Goal: Transaction & Acquisition: Complete application form

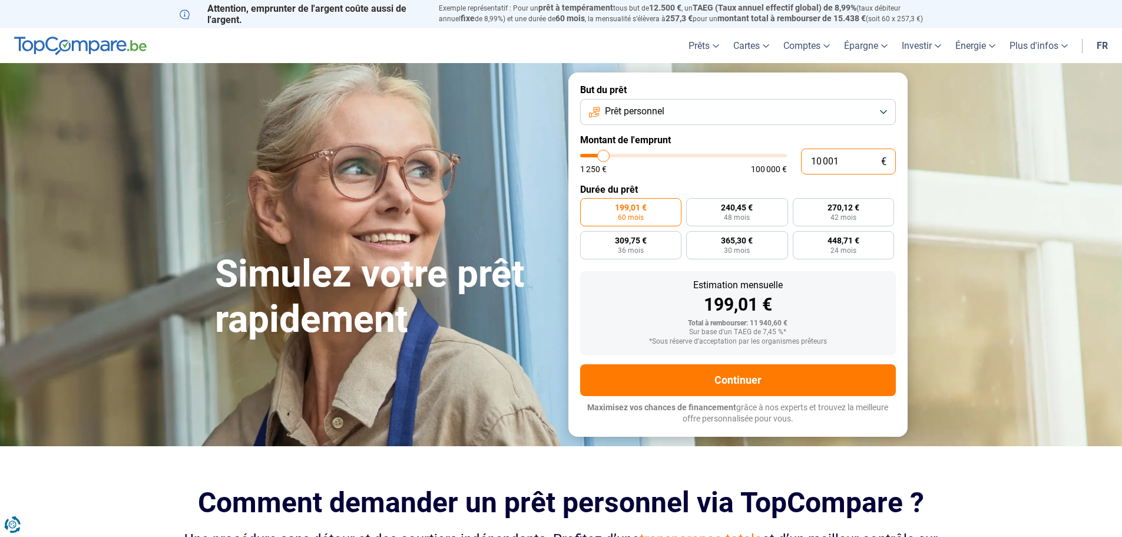
click at [860, 159] on input "10 001" at bounding box center [848, 161] width 95 height 26
type input "1 000"
type input "1250"
type input "100"
type input "1250"
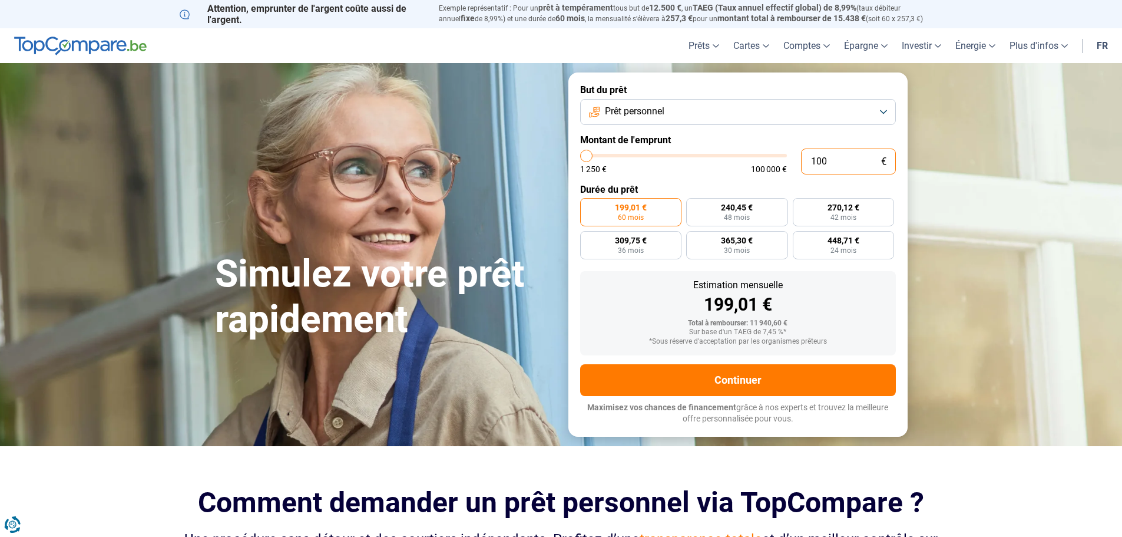
type input "10"
type input "1250"
type input "1"
type input "1250"
type input "0"
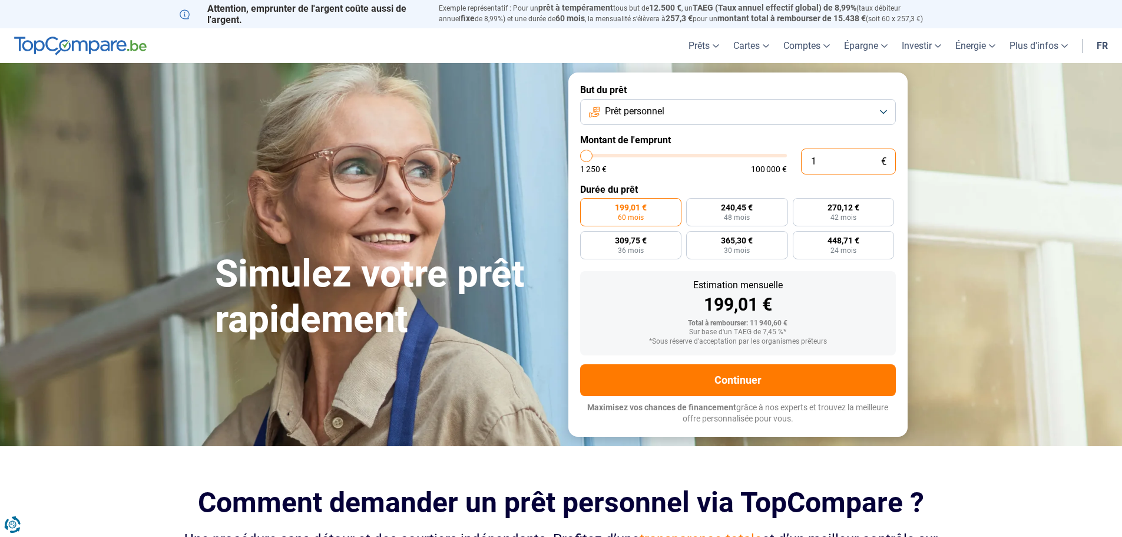
type input "1250"
type input "1 250"
type input "1250"
radio input "true"
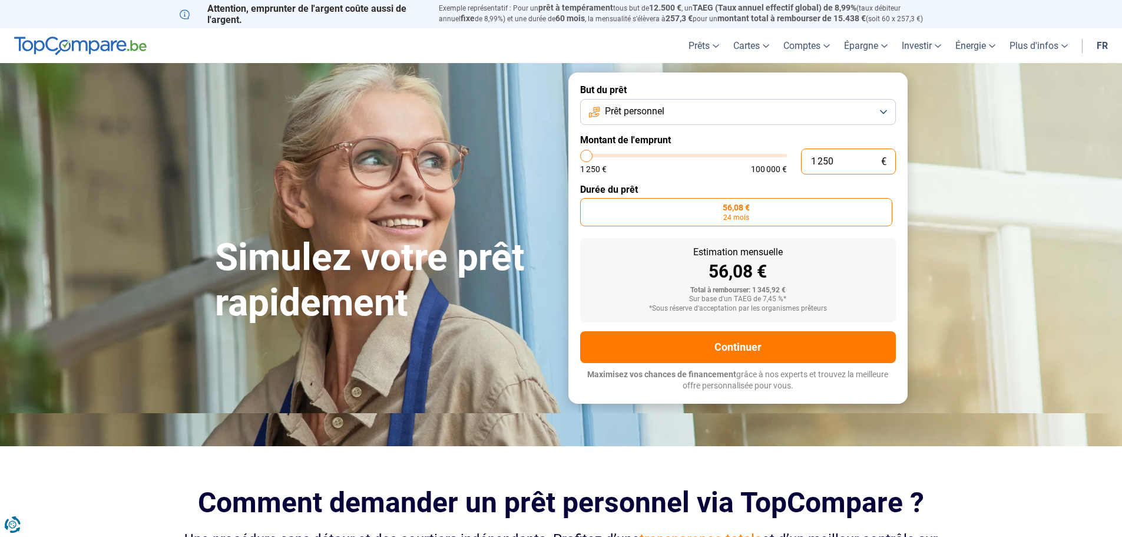
click at [859, 158] on input "1 250" at bounding box center [848, 161] width 95 height 26
type input "125"
type input "1250"
type input "12"
type input "1250"
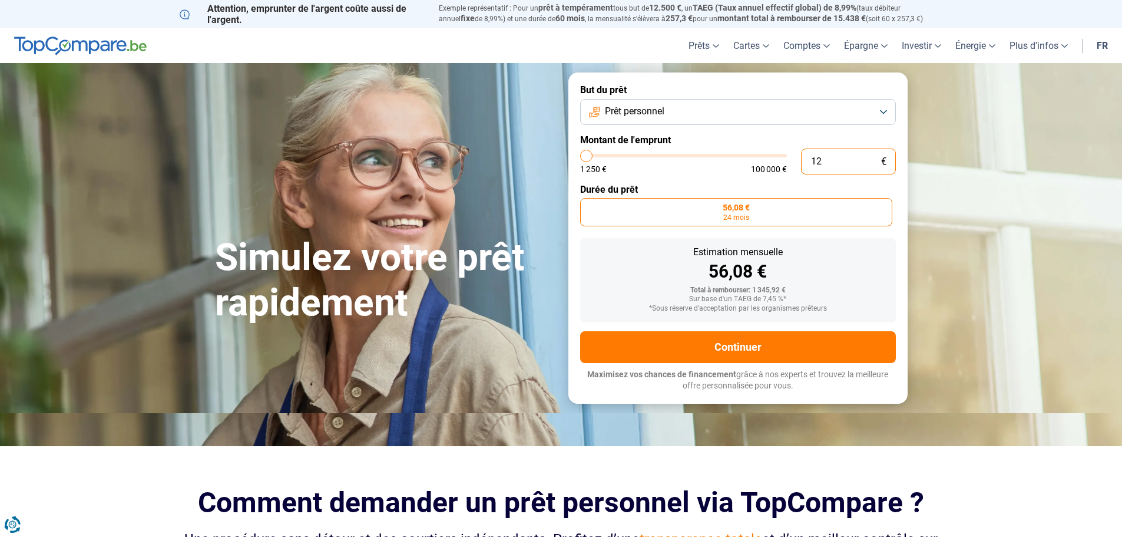
type input "1"
type input "1250"
type input "0"
type input "1250"
type input "1 250"
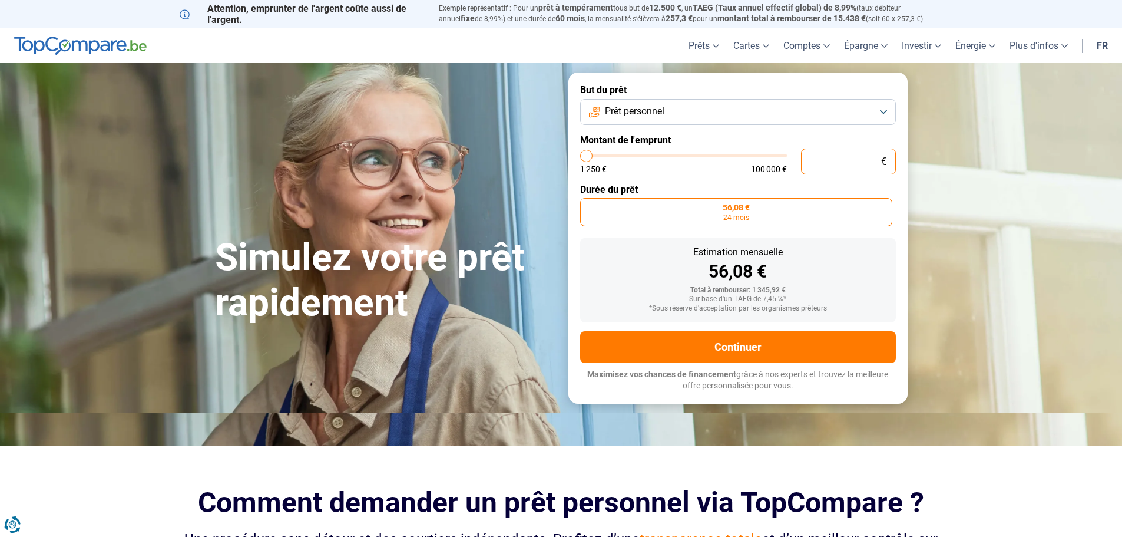
type input "1250"
type input "12 501"
type input "12500"
type input "125 015"
type input "100000"
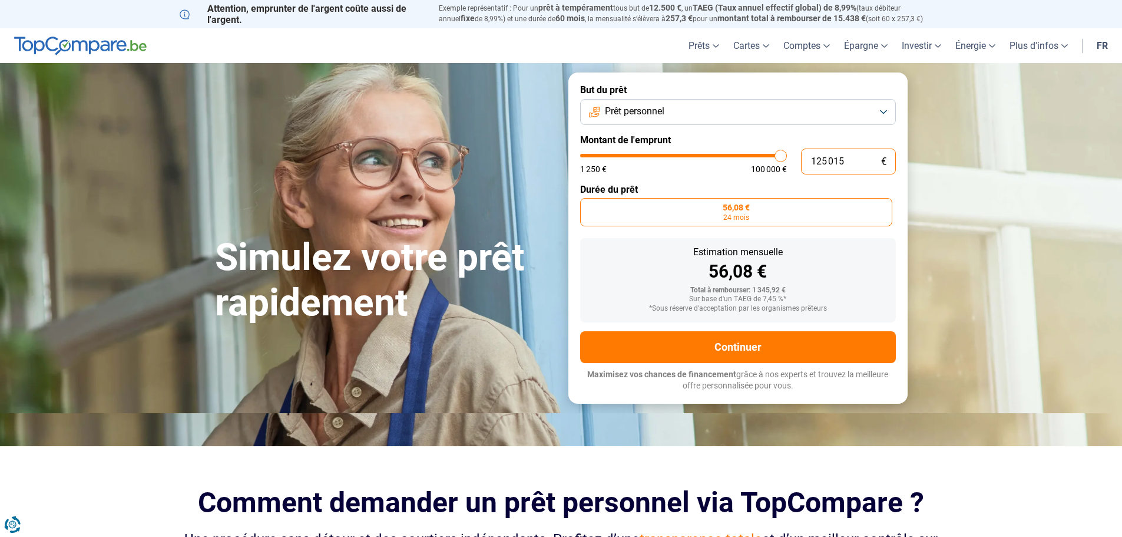
type input "100 000"
type input "100000"
radio input "false"
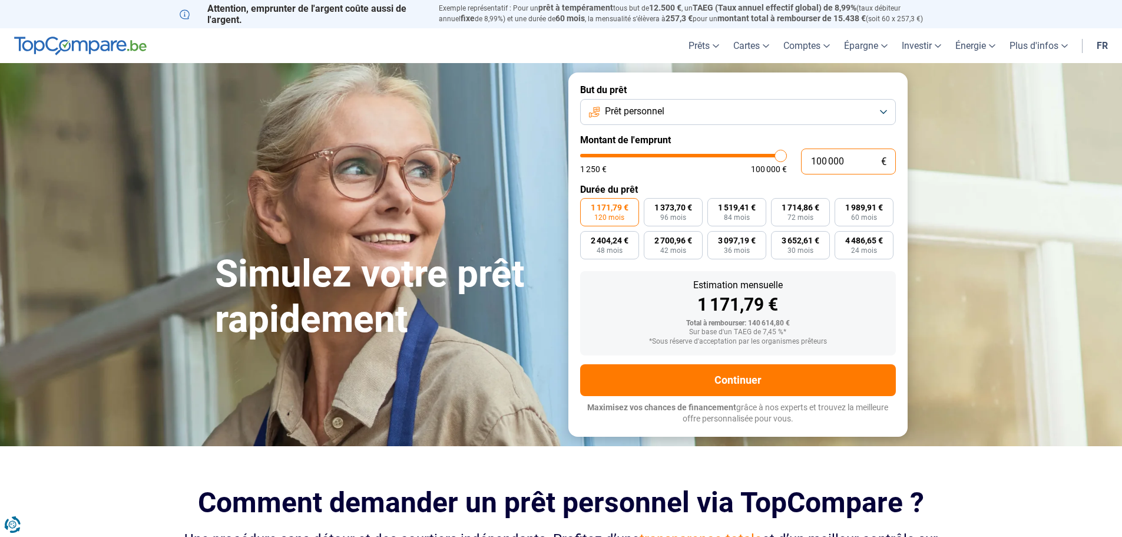
click at [843, 161] on input "100 000" at bounding box center [848, 161] width 95 height 26
type input "10 000"
type input "10000"
type input "1 000"
type input "1250"
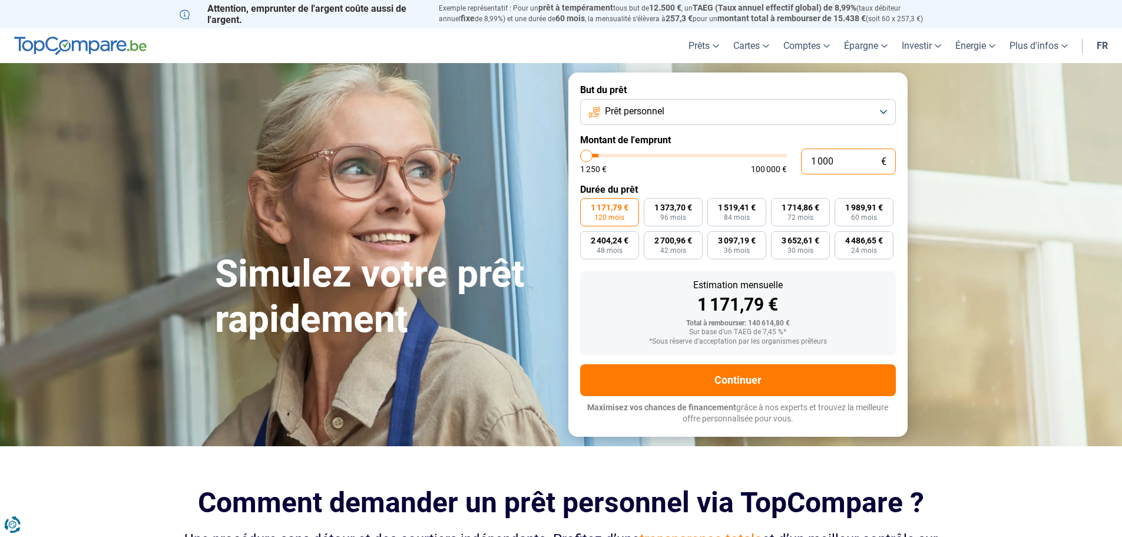
type input "100"
type input "1250"
type input "10"
type input "1250"
type input "1"
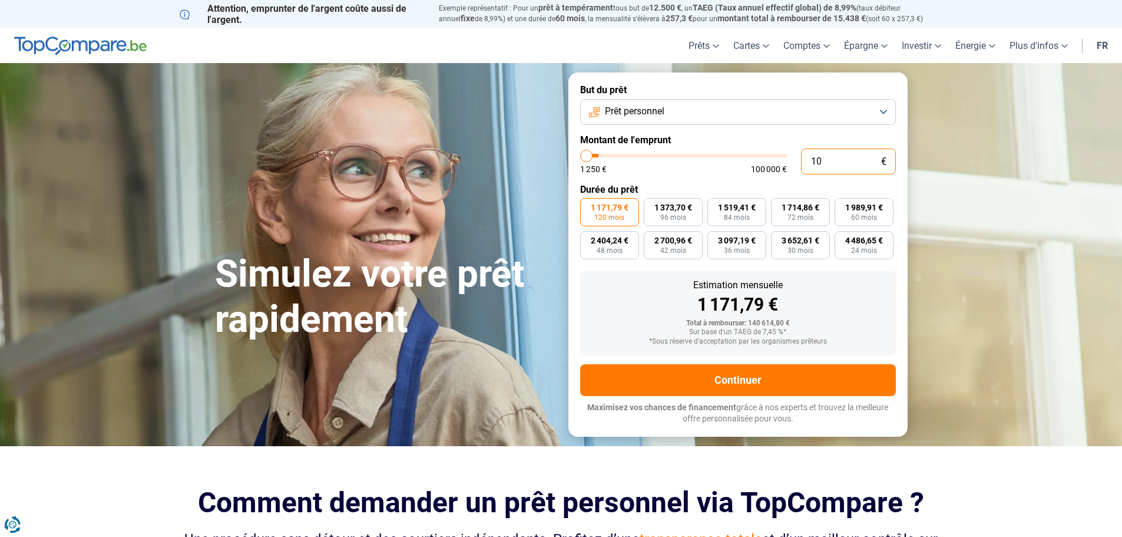
type input "1250"
type input "0"
type input "1250"
type input "1"
type input "1250"
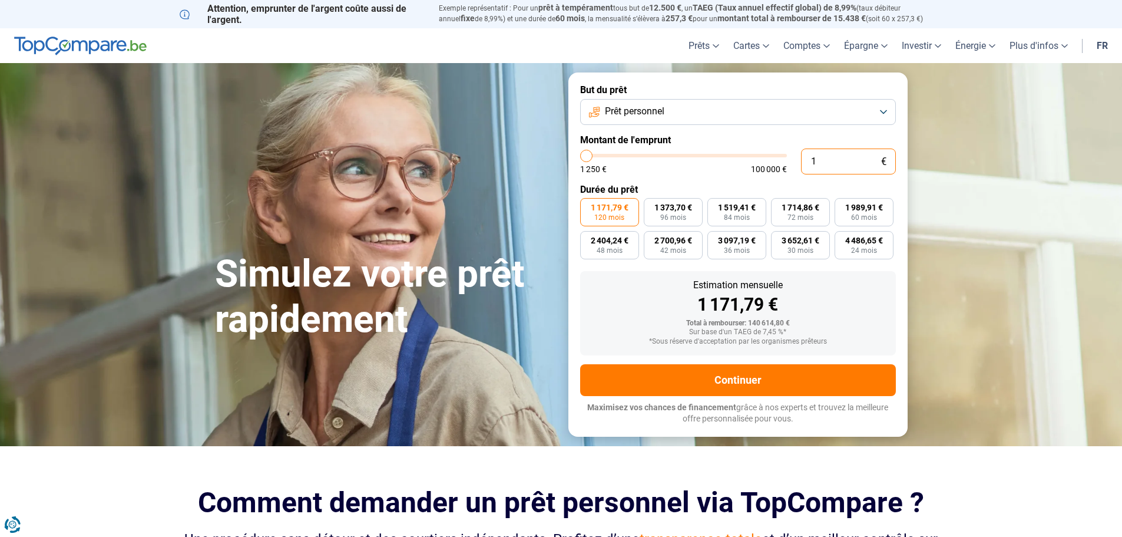
type input "15"
type input "1250"
type input "150"
type input "1250"
type input "1 500"
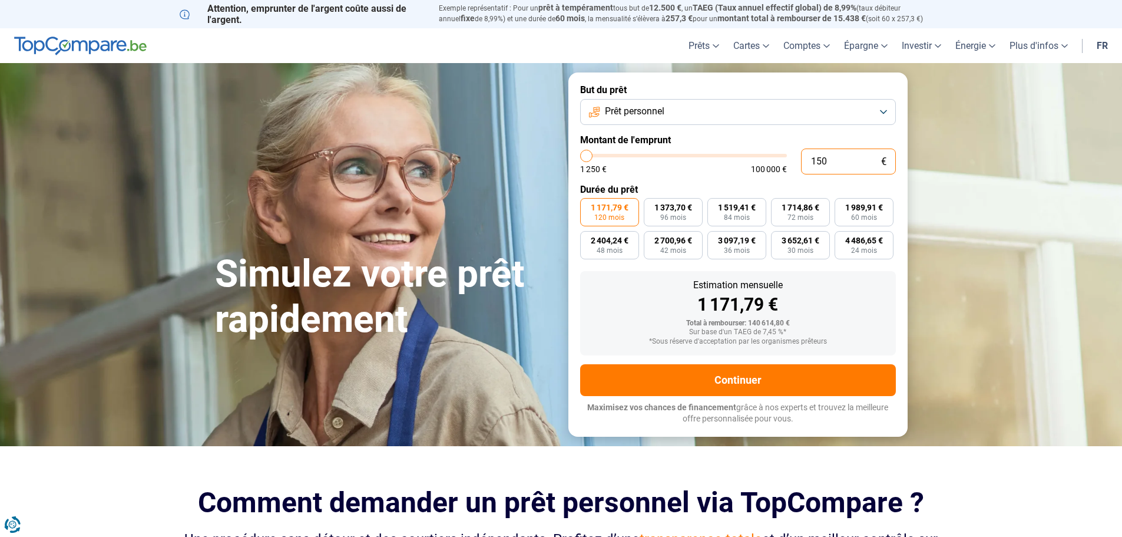
type input "1500"
type input "15 000"
type input "15000"
radio input "true"
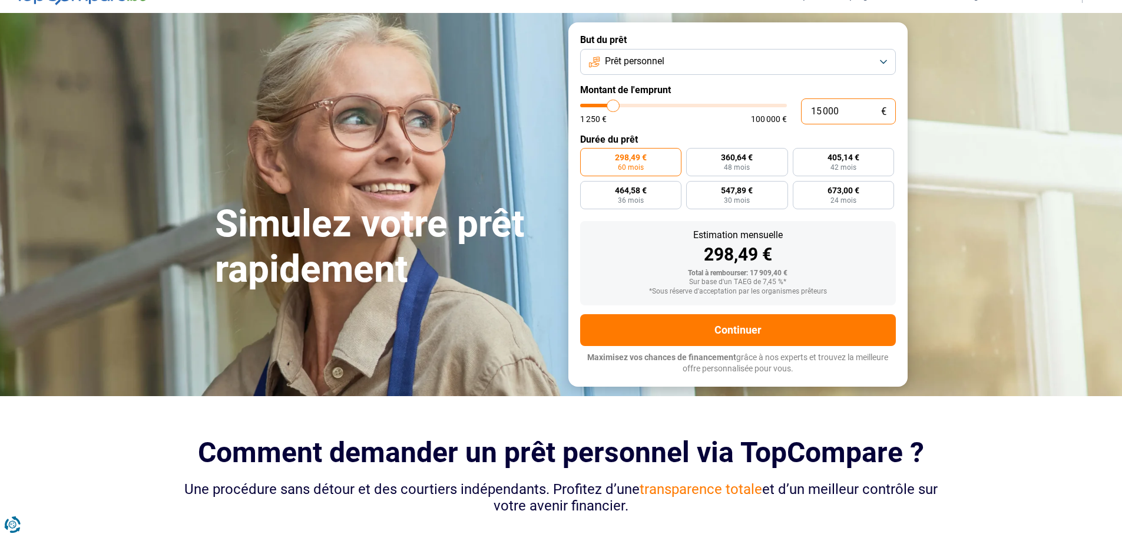
scroll to position [59, 0]
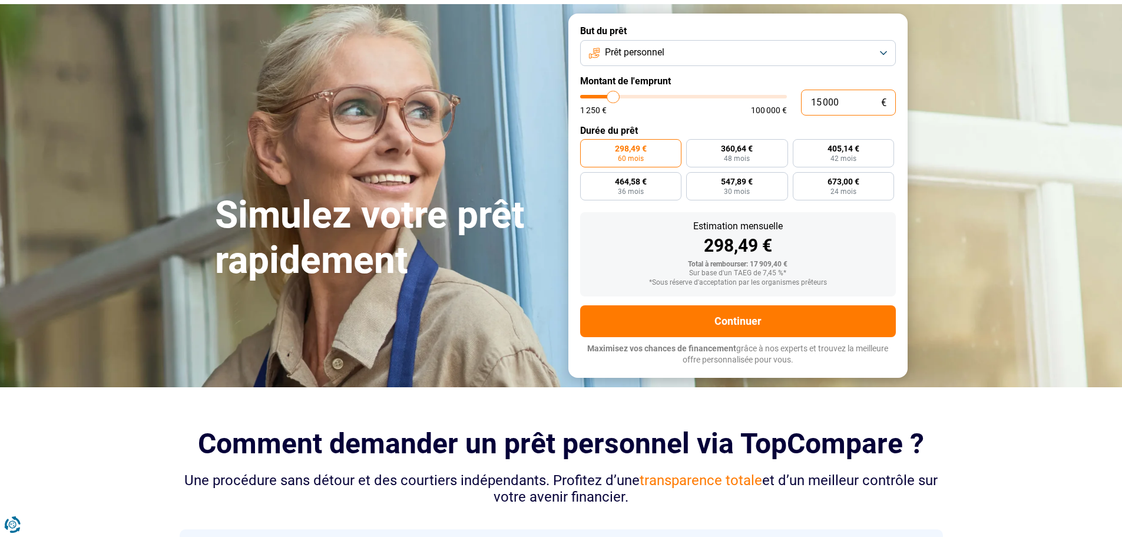
type input "1 500"
type input "1500"
type input "150"
type input "1250"
type input "15"
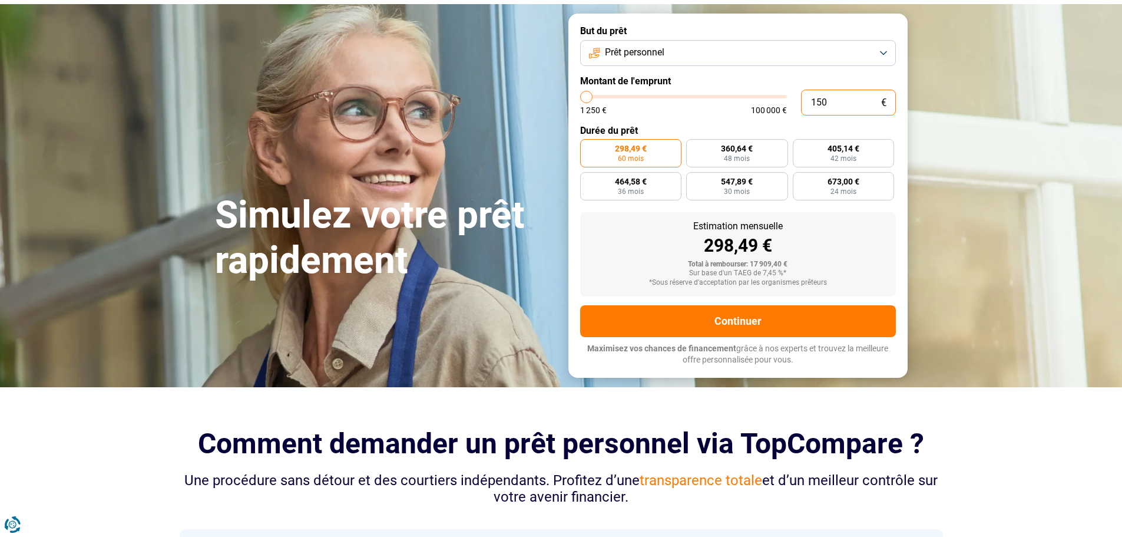
type input "1250"
type input "1"
type input "1250"
type input "0"
type input "1250"
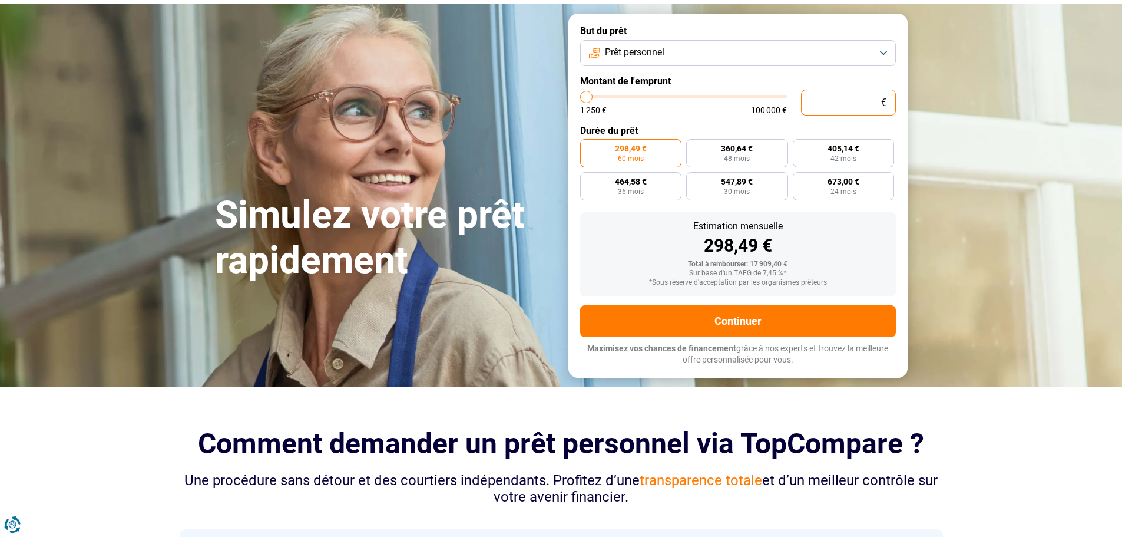
type input "1 250"
type input "1250"
radio input "true"
type input "12 501"
type input "12500"
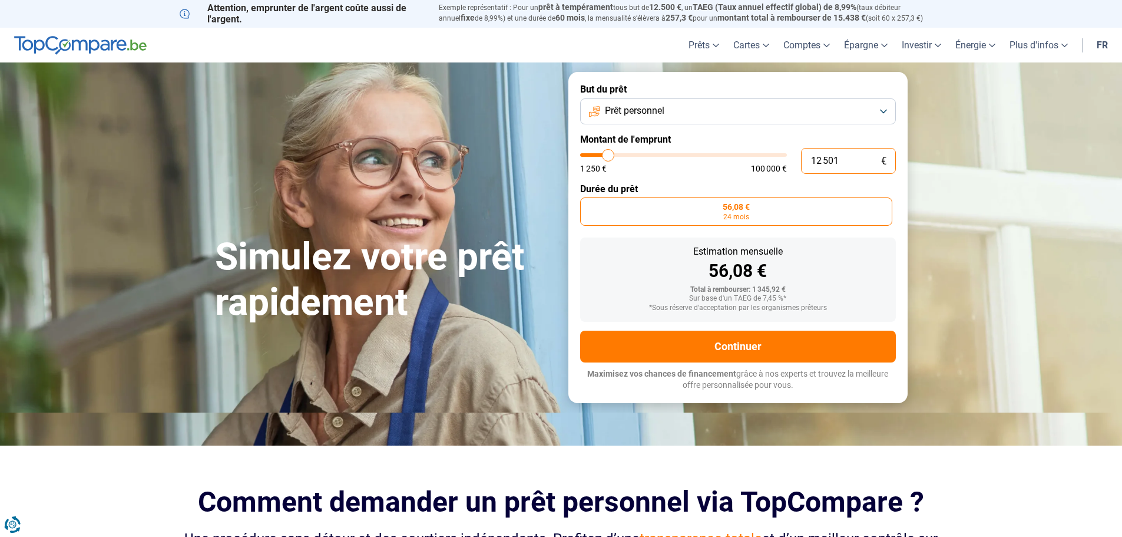
scroll to position [0, 0]
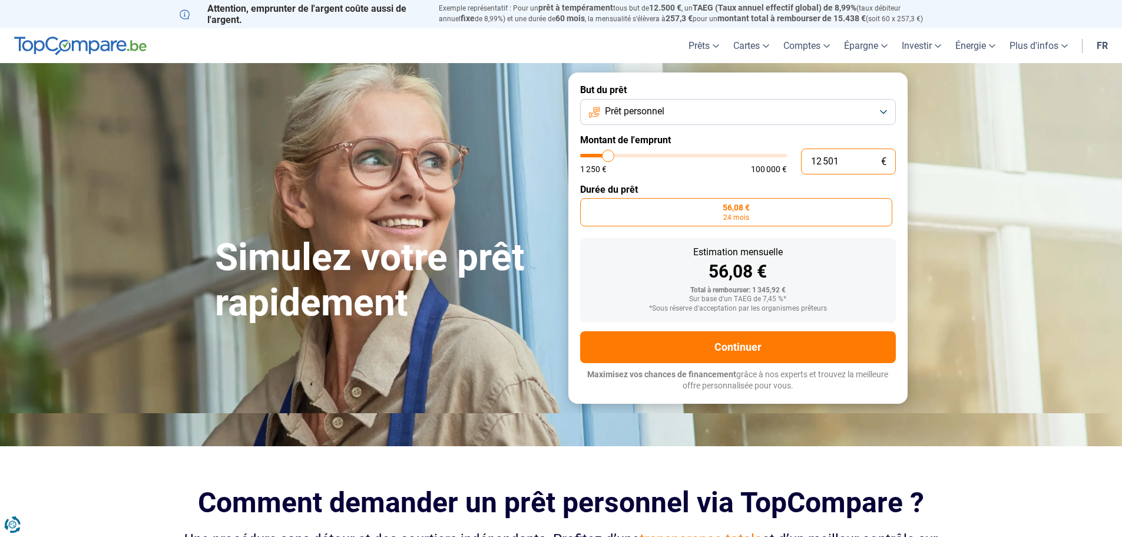
type input "125 013"
type input "100000"
type input "100 000"
type input "100000"
radio input "false"
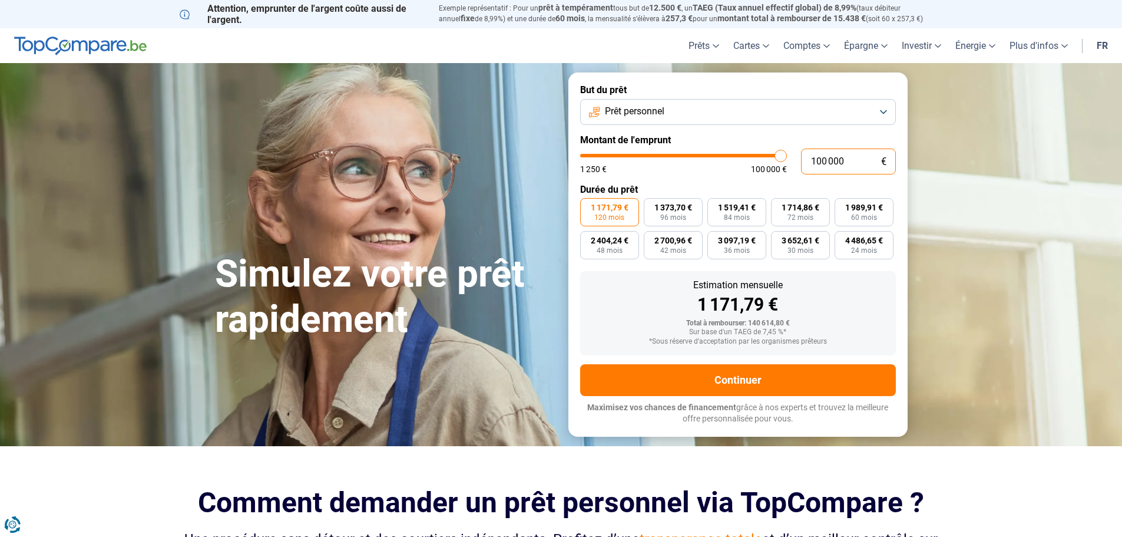
type input "10 000"
type input "10000"
type input "1 000"
type input "1250"
type input "100"
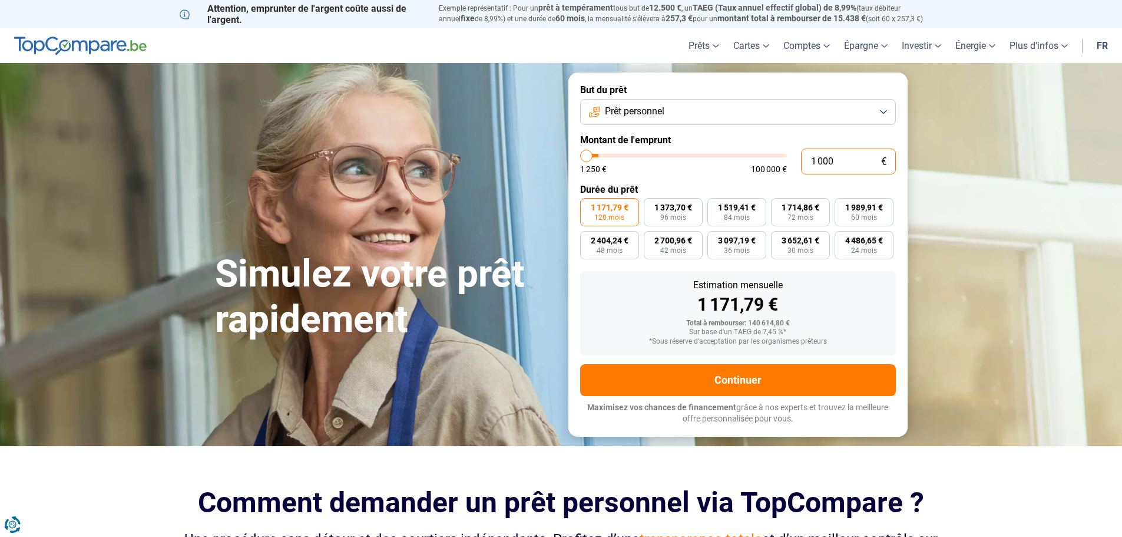
type input "1250"
type input "10"
type input "1250"
type input "1"
type input "1250"
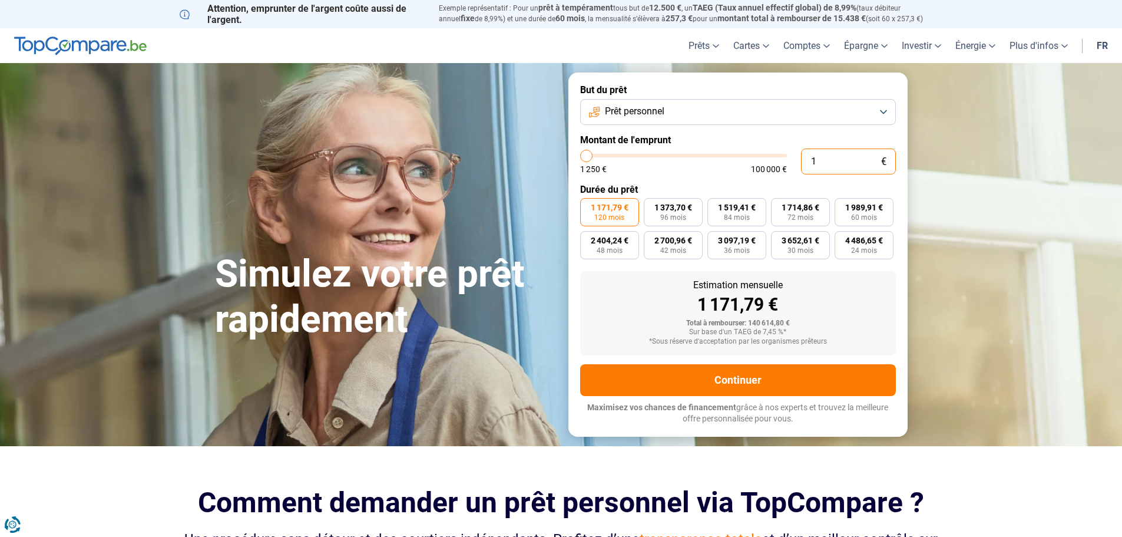
type input "0"
type input "1250"
type input "1"
type input "1250"
type input "13"
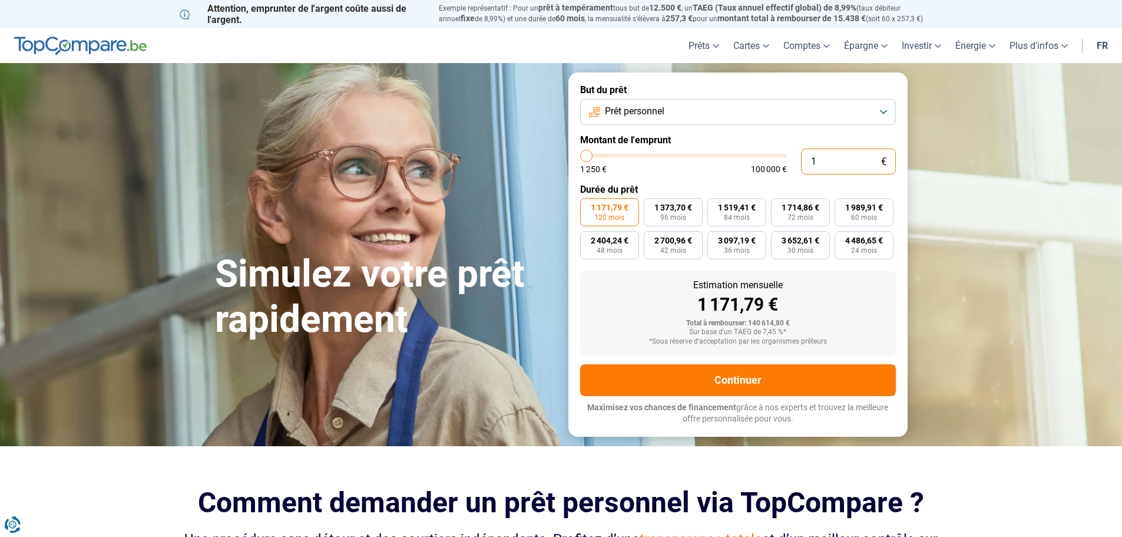
type input "1250"
type input "135"
type input "1250"
type input "1 350"
type input "1250"
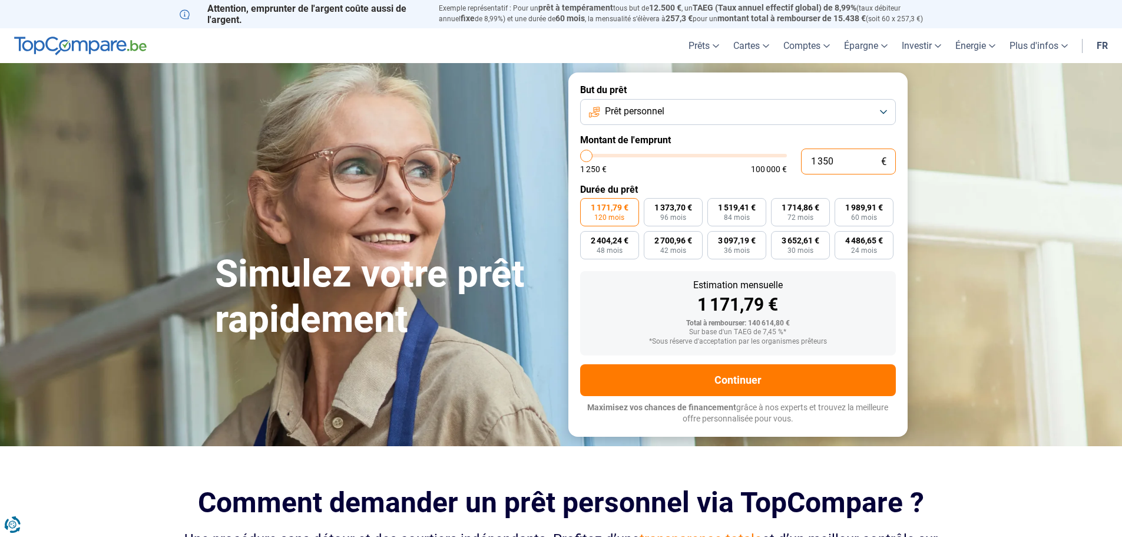
type input "13 500"
type input "13500"
radio input "true"
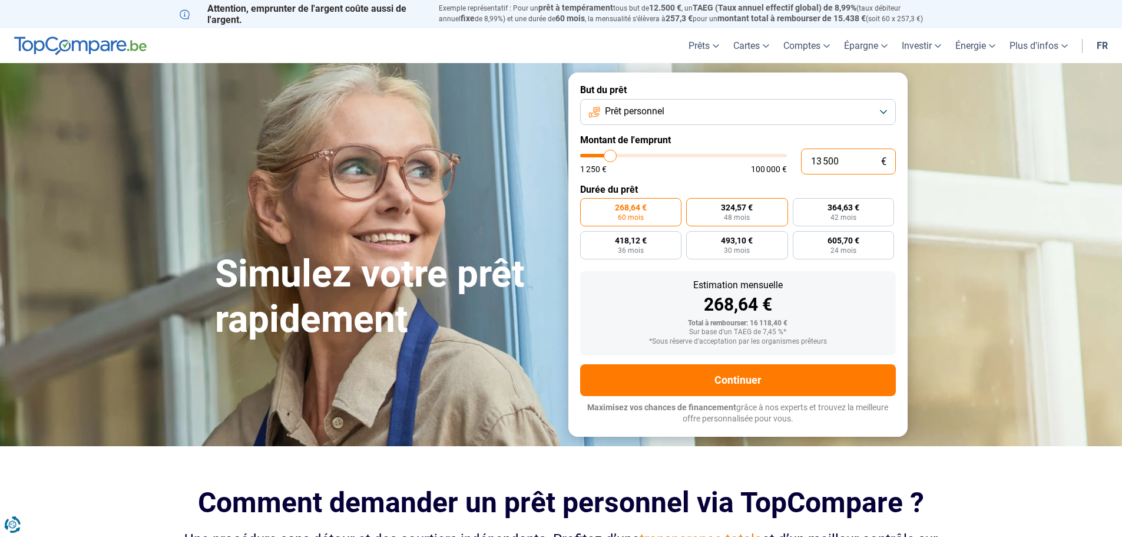
type input "13 500"
click at [723, 219] on label "324,57 € 48 mois" at bounding box center [737, 212] width 102 height 28
click at [694, 206] on input "324,57 € 48 mois" at bounding box center [690, 202] width 8 height 8
radio input "true"
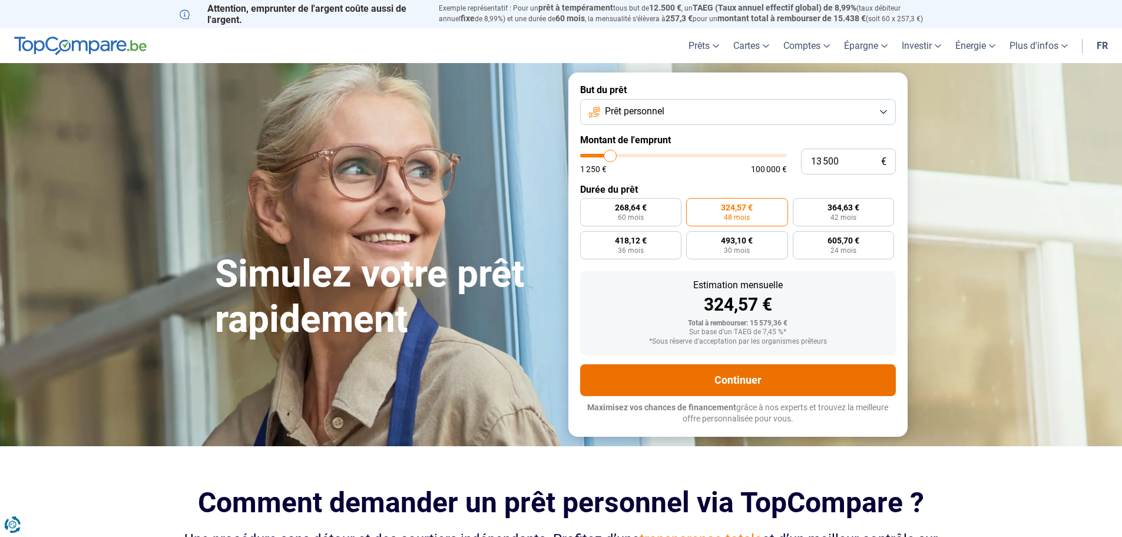
click at [805, 379] on button "Continuer" at bounding box center [738, 380] width 316 height 32
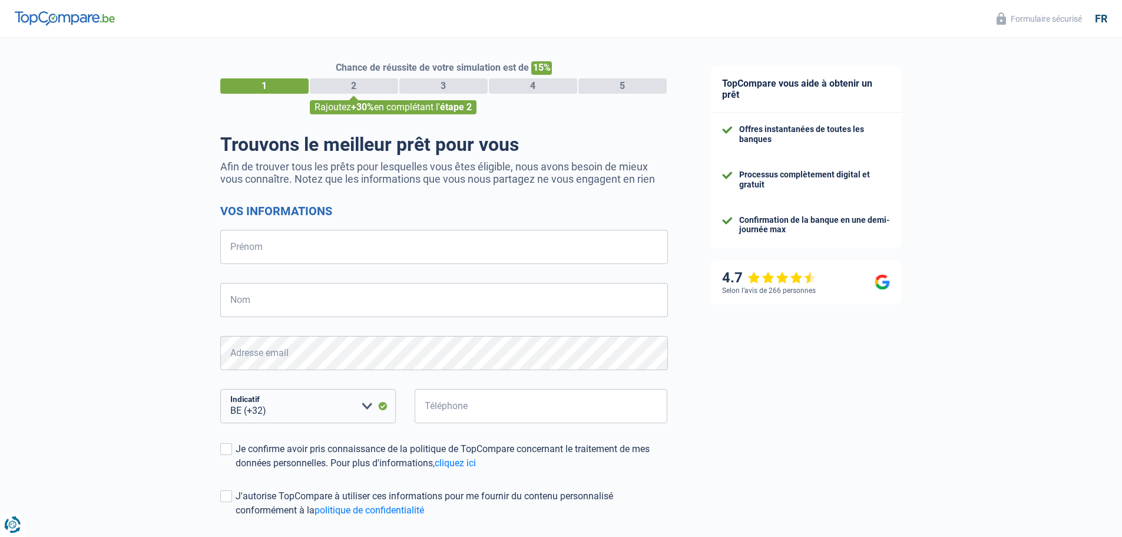
select select "32"
click at [301, 244] on input "Prénom" at bounding box center [444, 247] width 448 height 34
type input "tony"
click at [318, 292] on input "Nom" at bounding box center [444, 300] width 448 height 34
type input "rentmeesters"
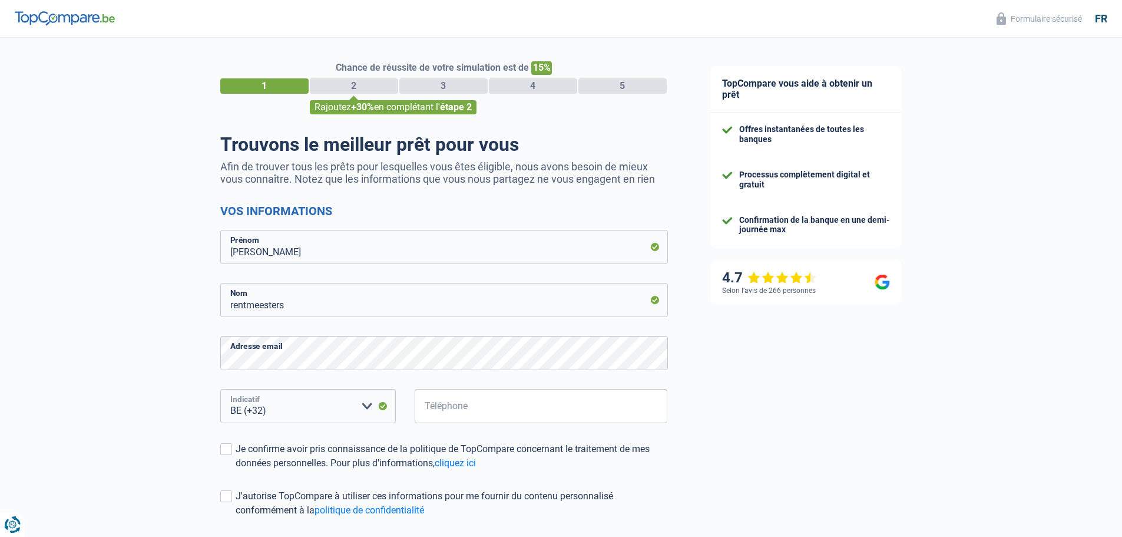
click at [319, 411] on select "BE (+32) LU (+352) Veuillez sélectionner une option" at bounding box center [308, 406] width 176 height 34
click at [333, 408] on select "BE (+32) LU (+352) Veuillez sélectionner une option" at bounding box center [308, 406] width 176 height 34
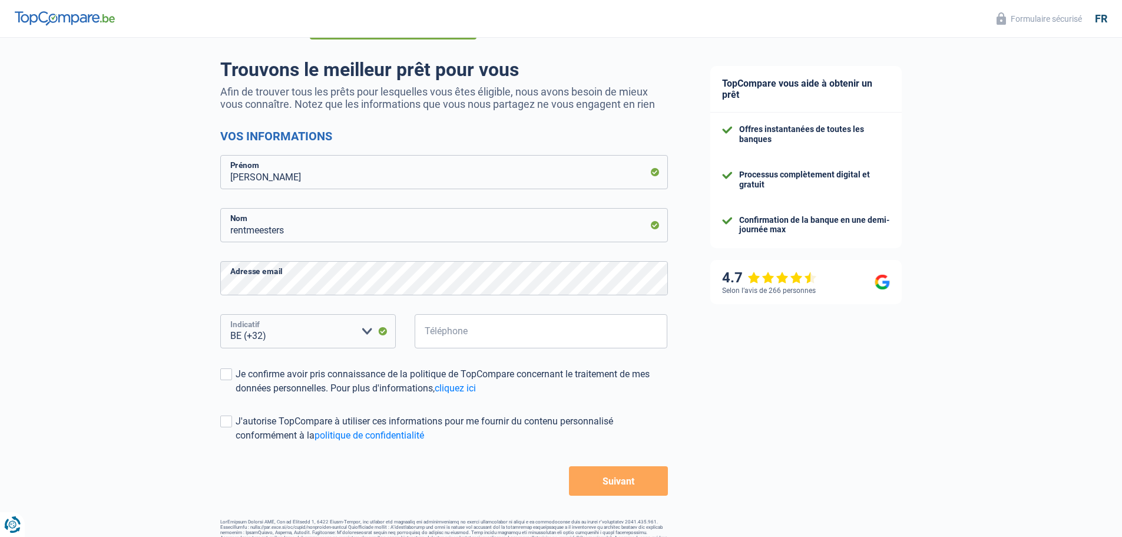
scroll to position [103, 0]
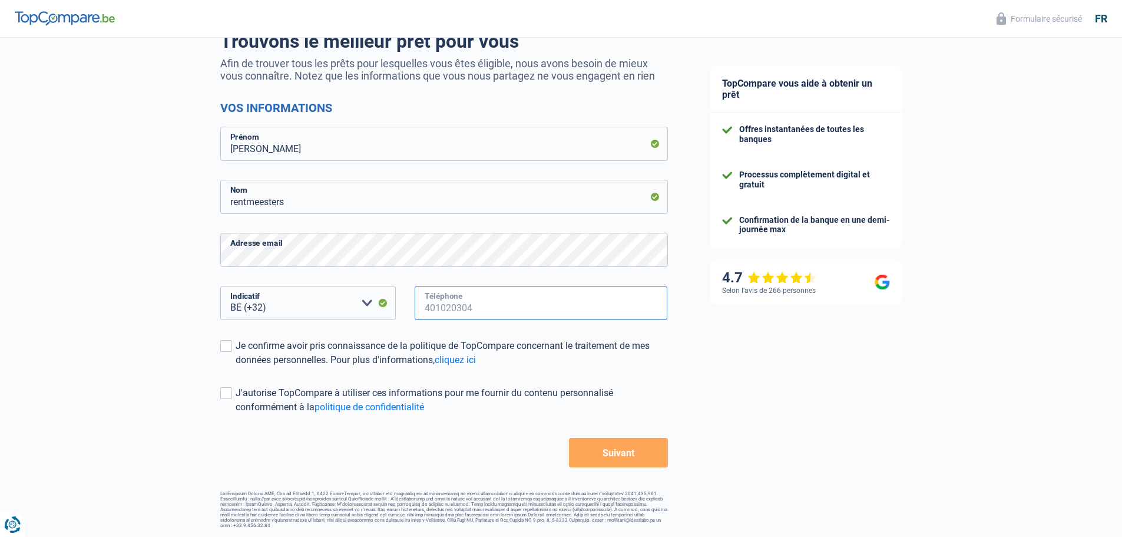
click at [525, 292] on input "Téléphone" at bounding box center [541, 303] width 253 height 34
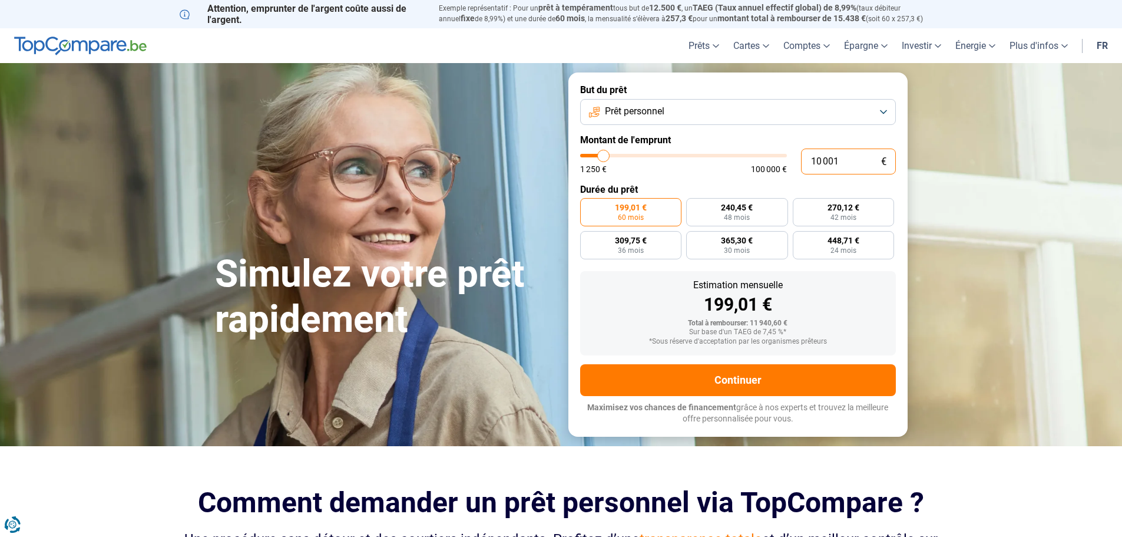
click at [855, 162] on input "10 001" at bounding box center [848, 161] width 95 height 26
drag, startPoint x: 855, startPoint y: 162, endPoint x: 689, endPoint y: 176, distance: 166.1
click at [689, 176] on form "But du prêt Prêt personnel Montant de l'emprunt 10 001 € 1 250 € 100 000 € Duré…" at bounding box center [737, 253] width 339 height 363
type input "0"
type input "1250"
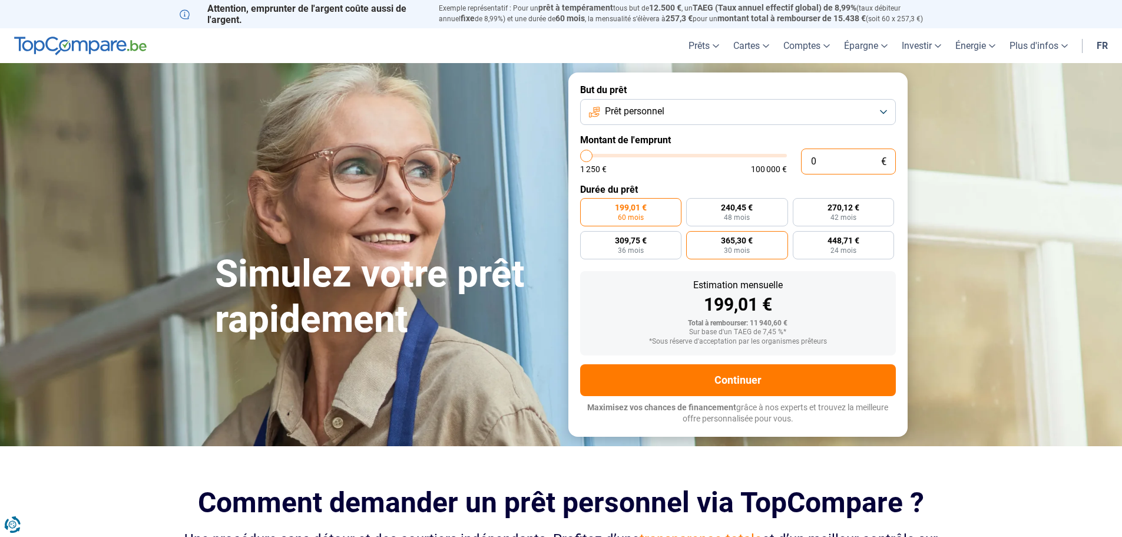
type input "1 250"
type input "1250"
radio input "true"
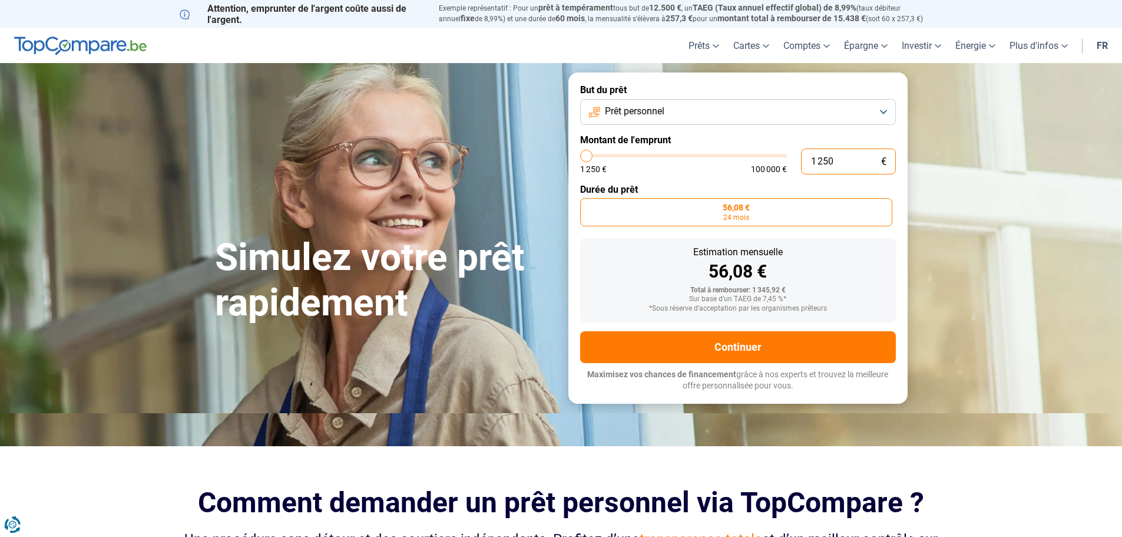
type input "12 501"
type input "12500"
type input "125 015"
type input "100000"
type input "100 000"
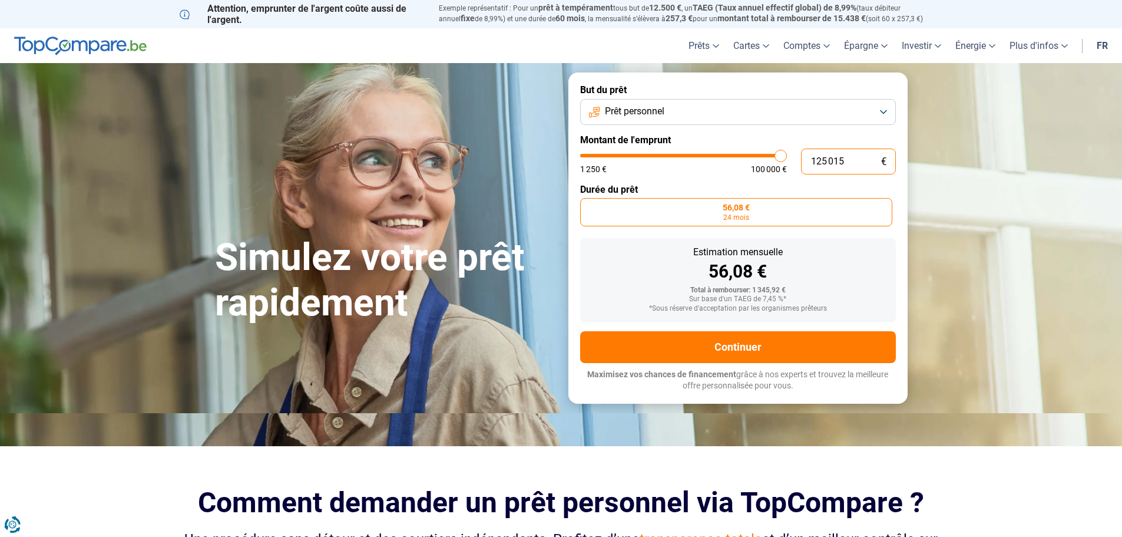
type input "100000"
radio input "false"
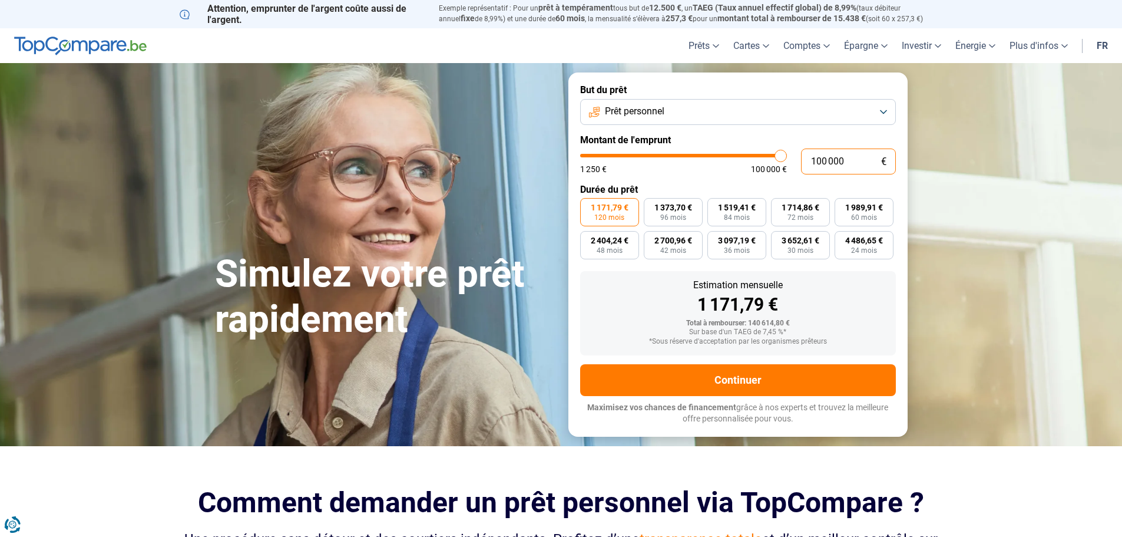
type input "10 000"
type input "10000"
click at [867, 164] on input "10 000" at bounding box center [848, 161] width 95 height 26
type input "1 000"
type input "1250"
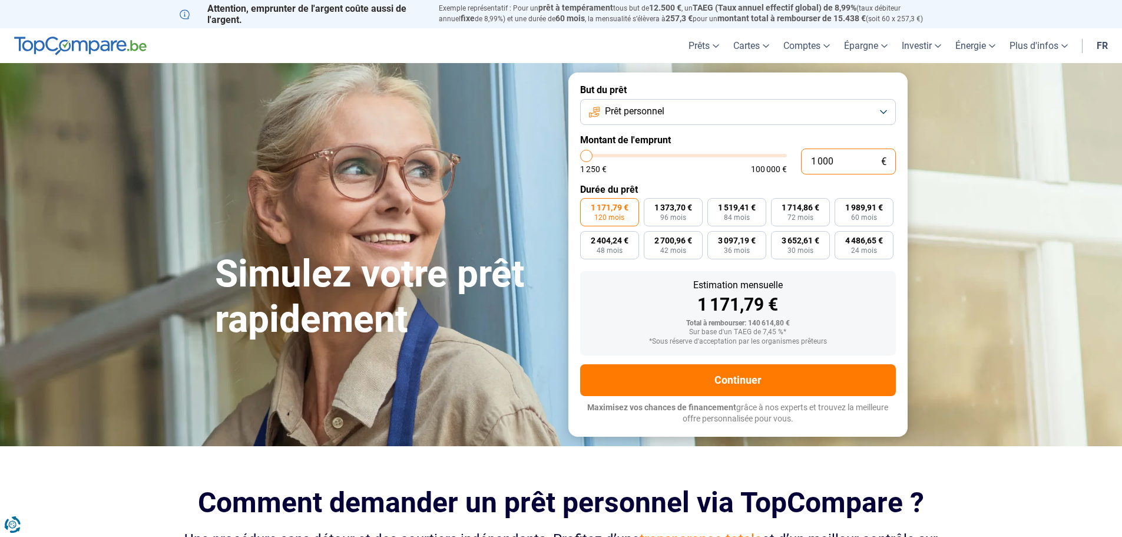
type input "100"
type input "1250"
type input "10"
type input "1250"
type input "1"
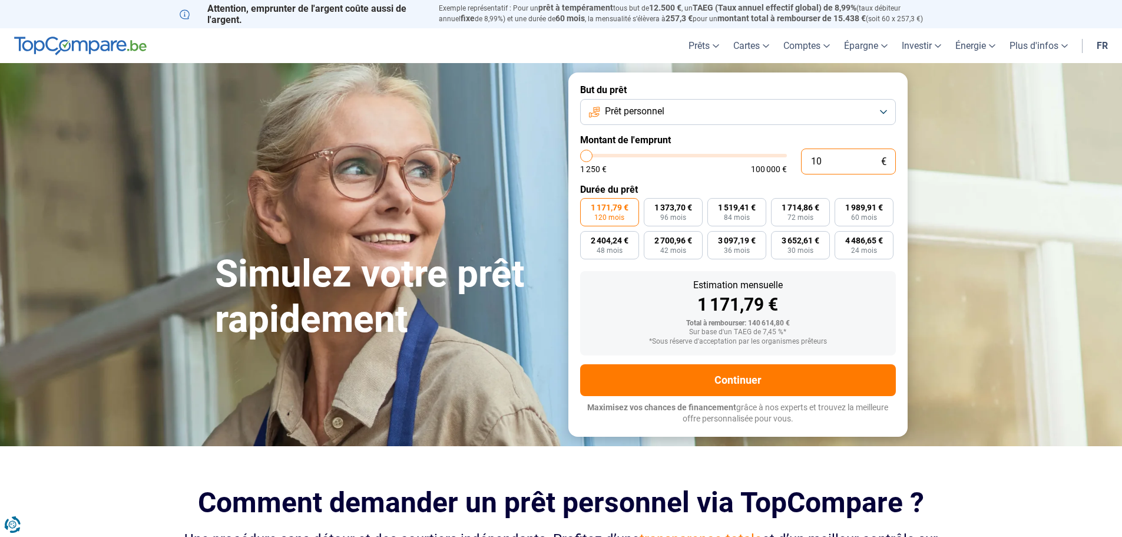
type input "1250"
type input "0"
type input "1250"
type input "1"
type input "1250"
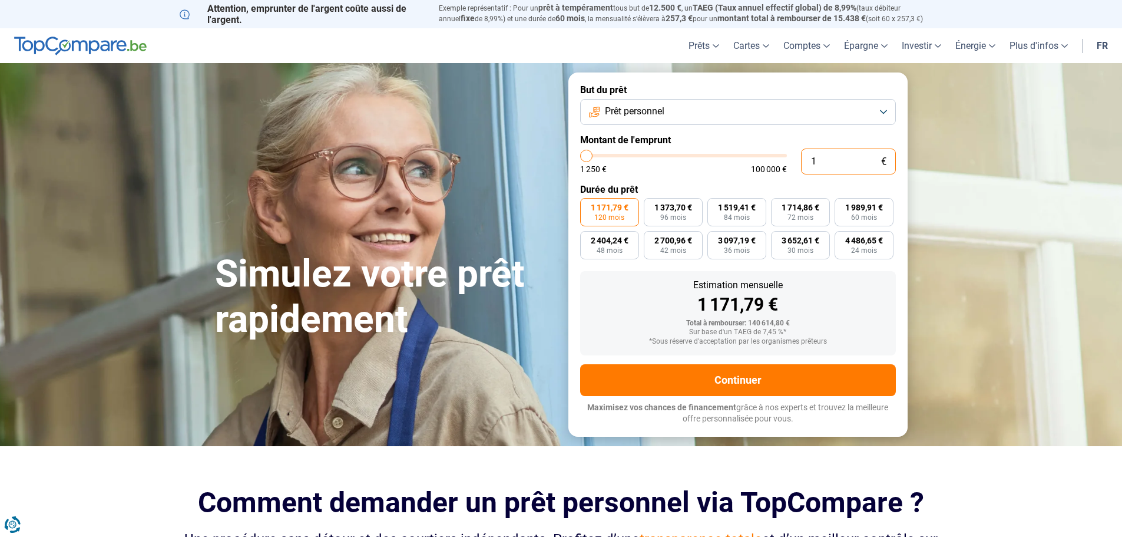
type input "15"
type input "1250"
type input "150"
type input "1250"
type input "1 500"
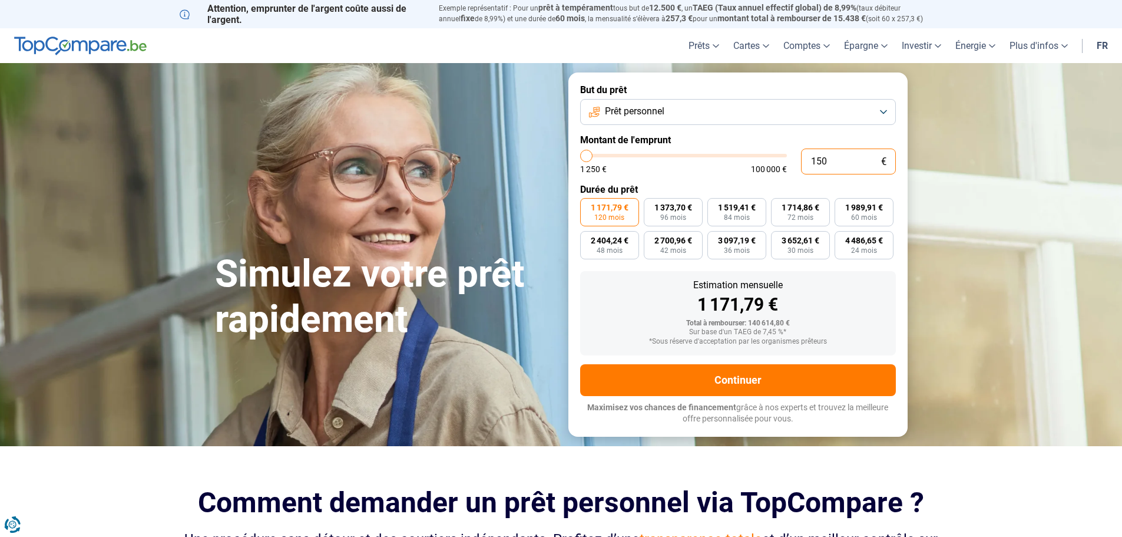
type input "1500"
type input "15 000"
type input "15000"
radio input "true"
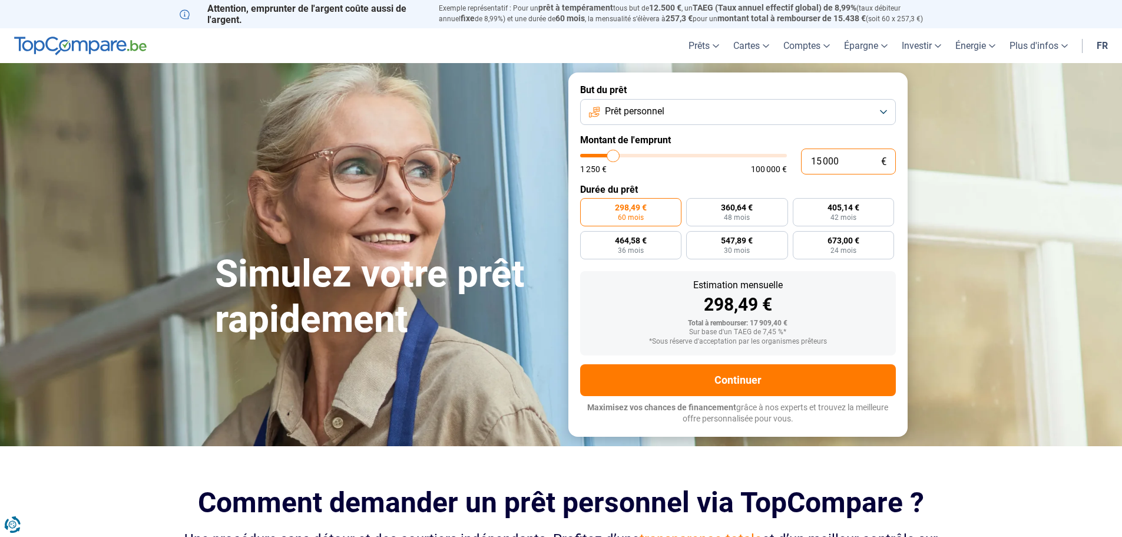
type input "15 000"
click at [398, 161] on div "Simulez votre prêt rapidement But du prêt Prêt personnel Montant de l'emprunt 1…" at bounding box center [561, 253] width 707 height 363
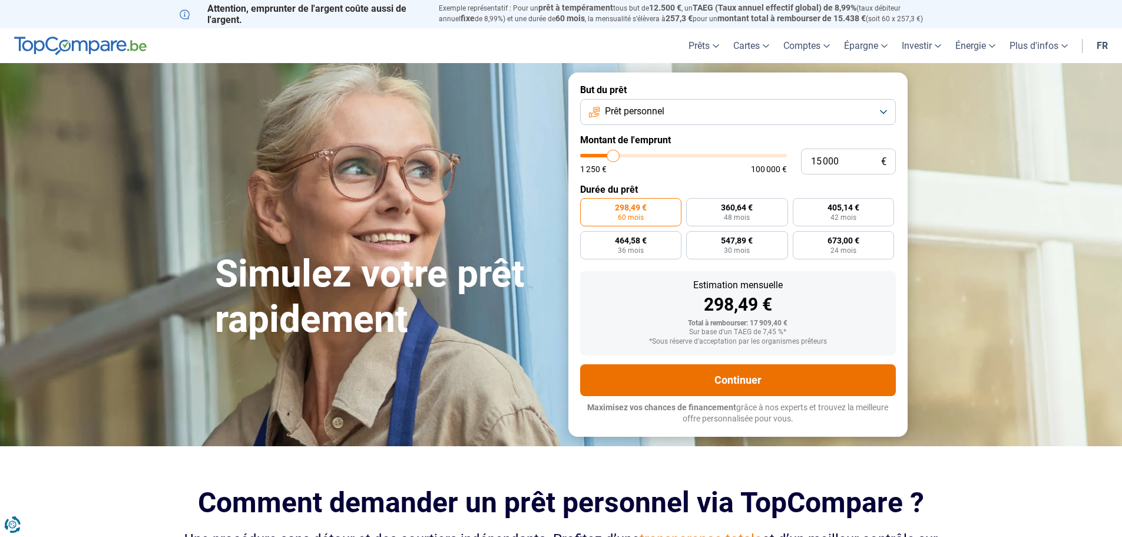
click at [777, 379] on button "Continuer" at bounding box center [738, 380] width 316 height 32
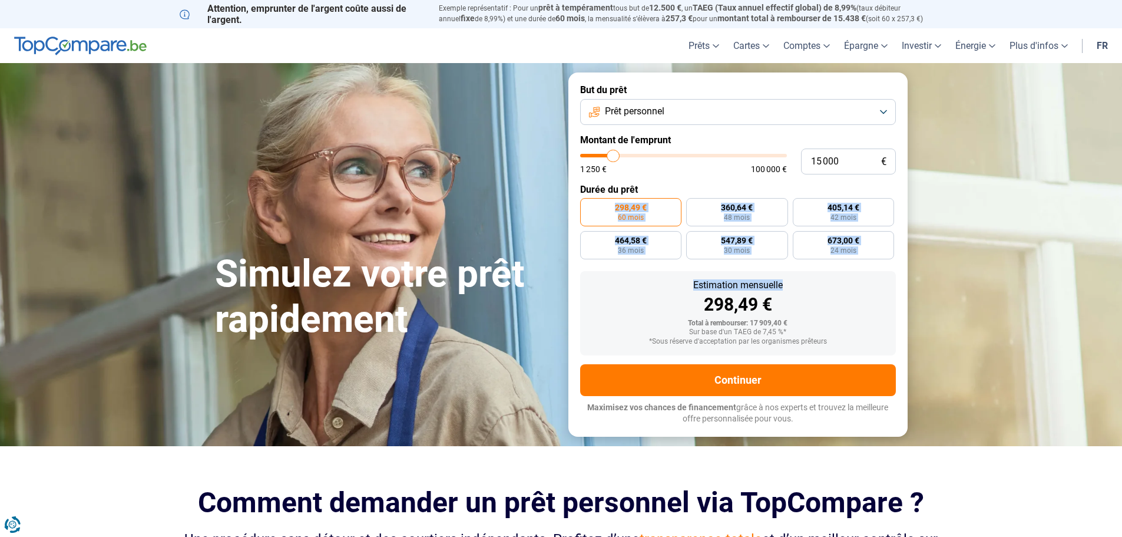
drag, startPoint x: 1045, startPoint y: 180, endPoint x: 1037, endPoint y: 276, distance: 95.8
click at [1037, 276] on section "Simulez votre prêt rapidement Simulez votre prêt rapidement But du prêt Prêt pe…" at bounding box center [561, 254] width 1122 height 382
click at [1051, 193] on section "Simulez votre prêt rapidement Simulez votre prêt rapidement But du prêt Prêt pe…" at bounding box center [561, 254] width 1122 height 382
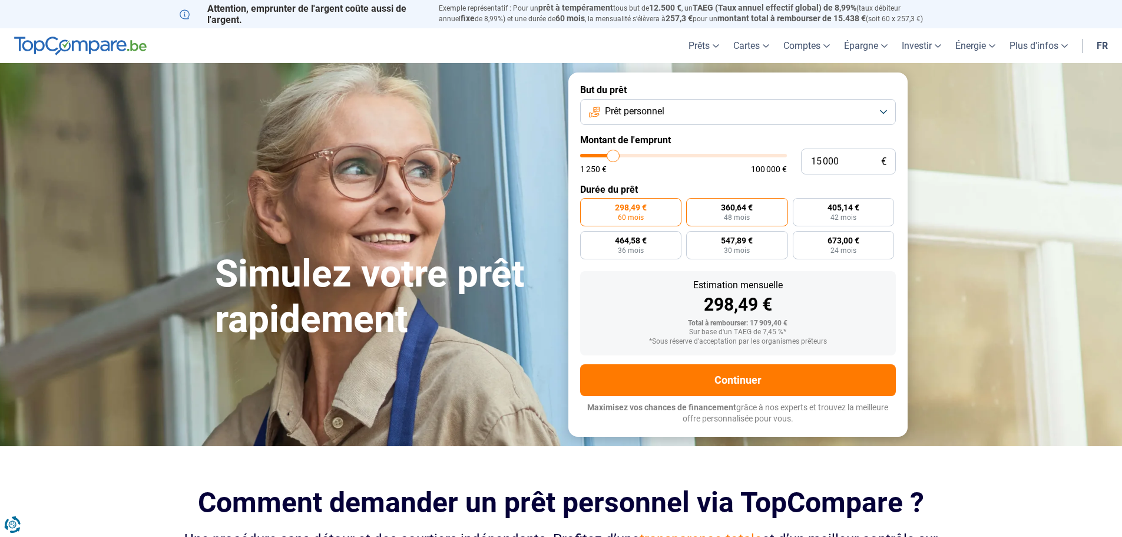
click at [752, 218] on label "360,64 € 48 mois" at bounding box center [737, 212] width 102 height 28
click at [694, 206] on input "360,64 € 48 mois" at bounding box center [690, 202] width 8 height 8
radio input "true"
click at [1053, 117] on section "Simulez votre prêt rapidement Simulez votre prêt rapidement But du prêt Prêt pe…" at bounding box center [561, 254] width 1122 height 382
click at [627, 214] on span "60 mois" at bounding box center [631, 217] width 26 height 7
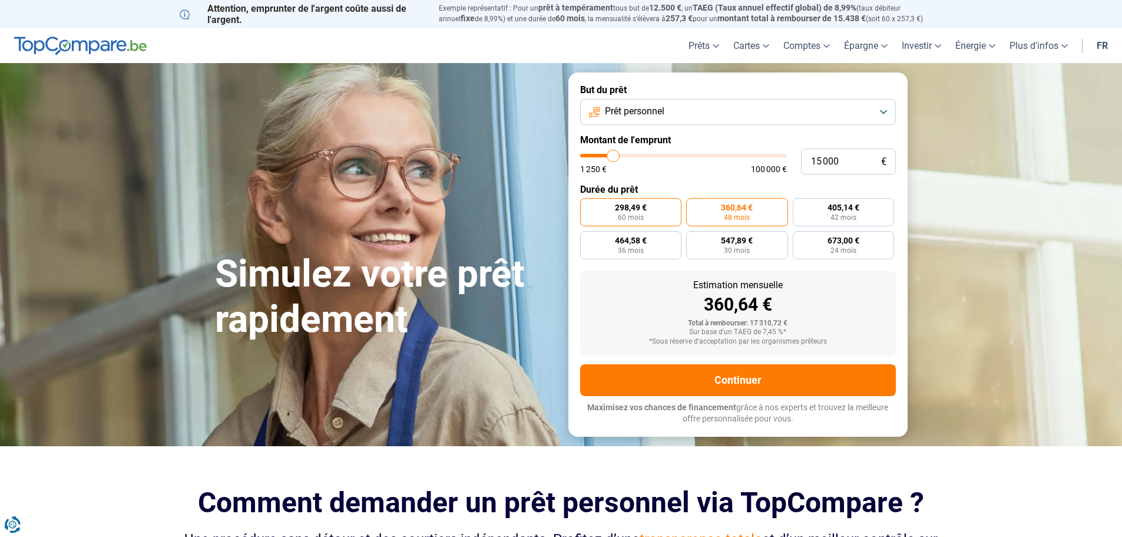
click at [588, 206] on input "298,49 € 60 mois" at bounding box center [584, 202] width 8 height 8
radio input "true"
click at [742, 219] on span "48 mois" at bounding box center [737, 217] width 26 height 7
click at [694, 206] on input "360,64 € 48 mois" at bounding box center [690, 202] width 8 height 8
radio input "true"
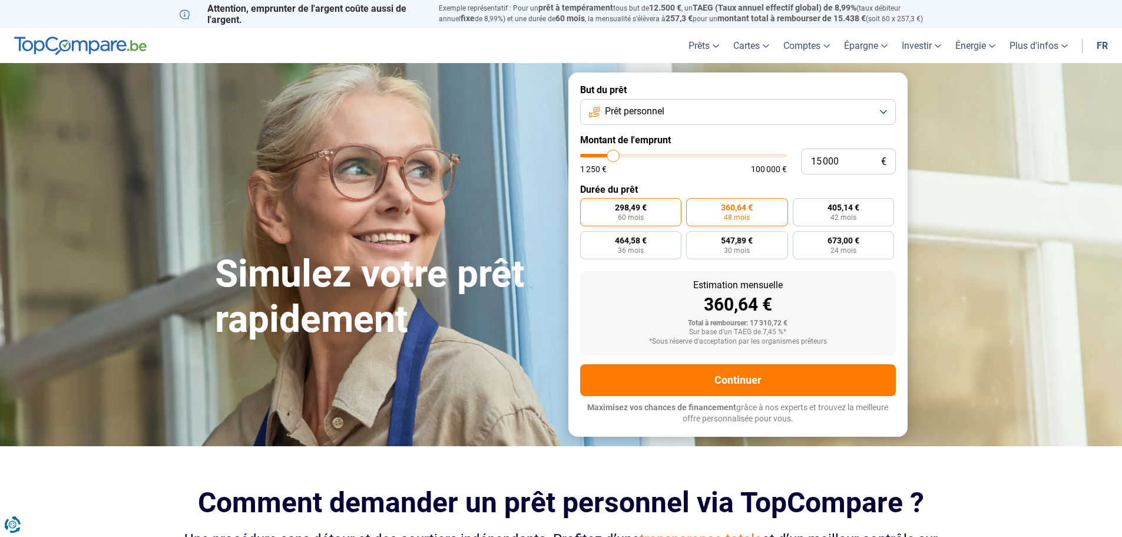
click at [634, 221] on label "298,49 € 60 mois" at bounding box center [631, 212] width 102 height 28
click at [588, 206] on input "298,49 € 60 mois" at bounding box center [584, 202] width 8 height 8
radio input "true"
click at [749, 221] on span "48 mois" at bounding box center [737, 217] width 26 height 7
click at [694, 206] on input "360,64 € 48 mois" at bounding box center [690, 202] width 8 height 8
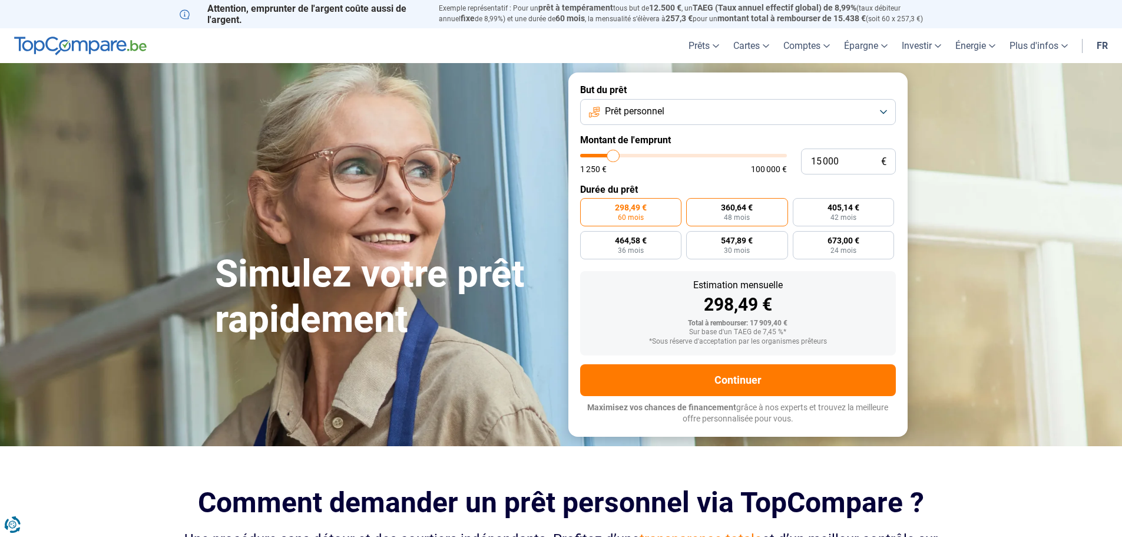
radio input "true"
click at [646, 220] on label "298,49 € 60 mois" at bounding box center [631, 212] width 102 height 28
click at [588, 206] on input "298,49 € 60 mois" at bounding box center [584, 202] width 8 height 8
radio input "true"
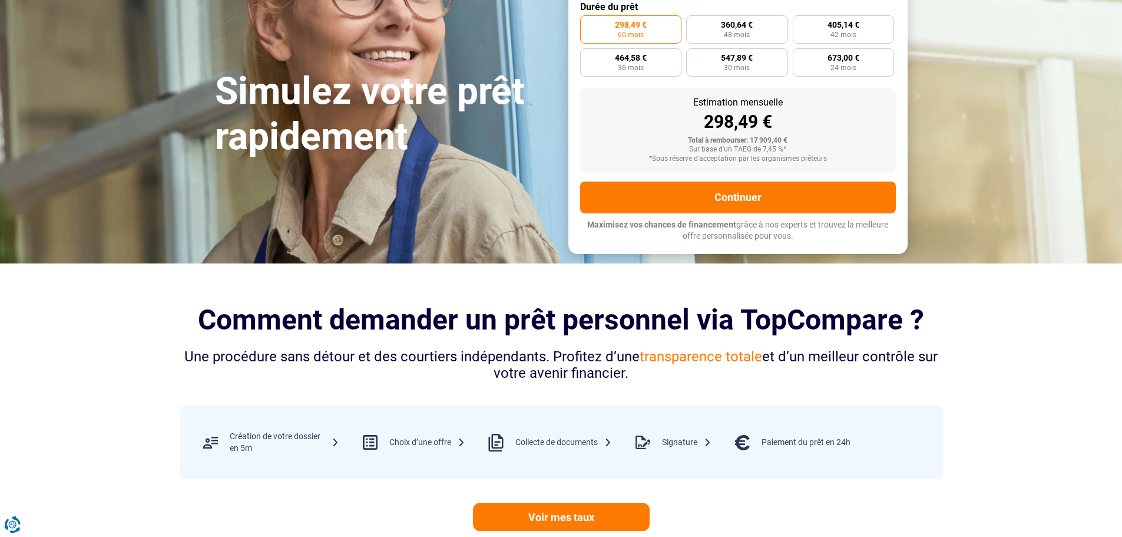
scroll to position [469, 0]
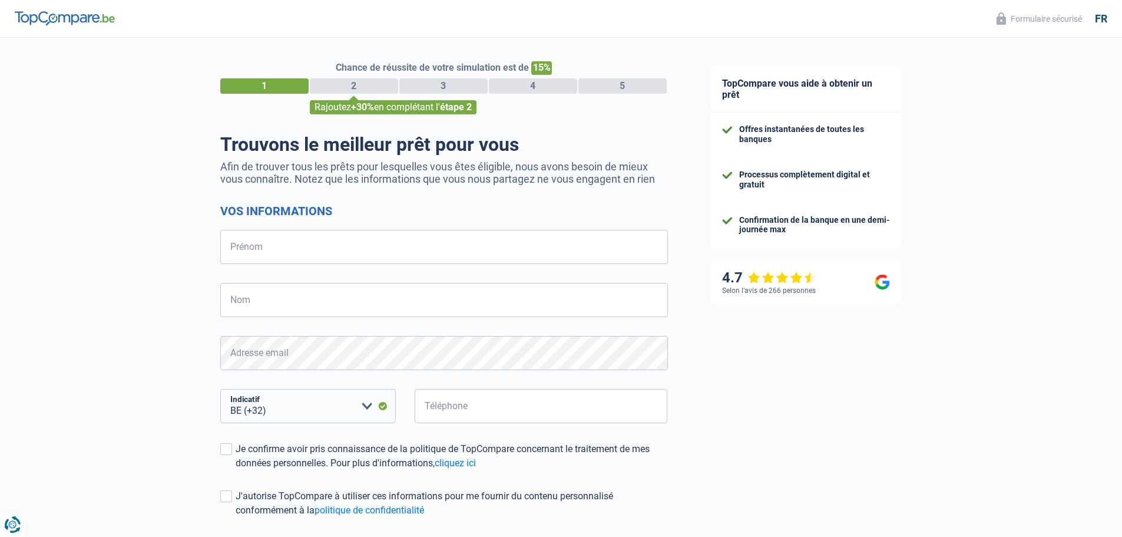
select select "32"
